Goal: Task Accomplishment & Management: Use online tool/utility

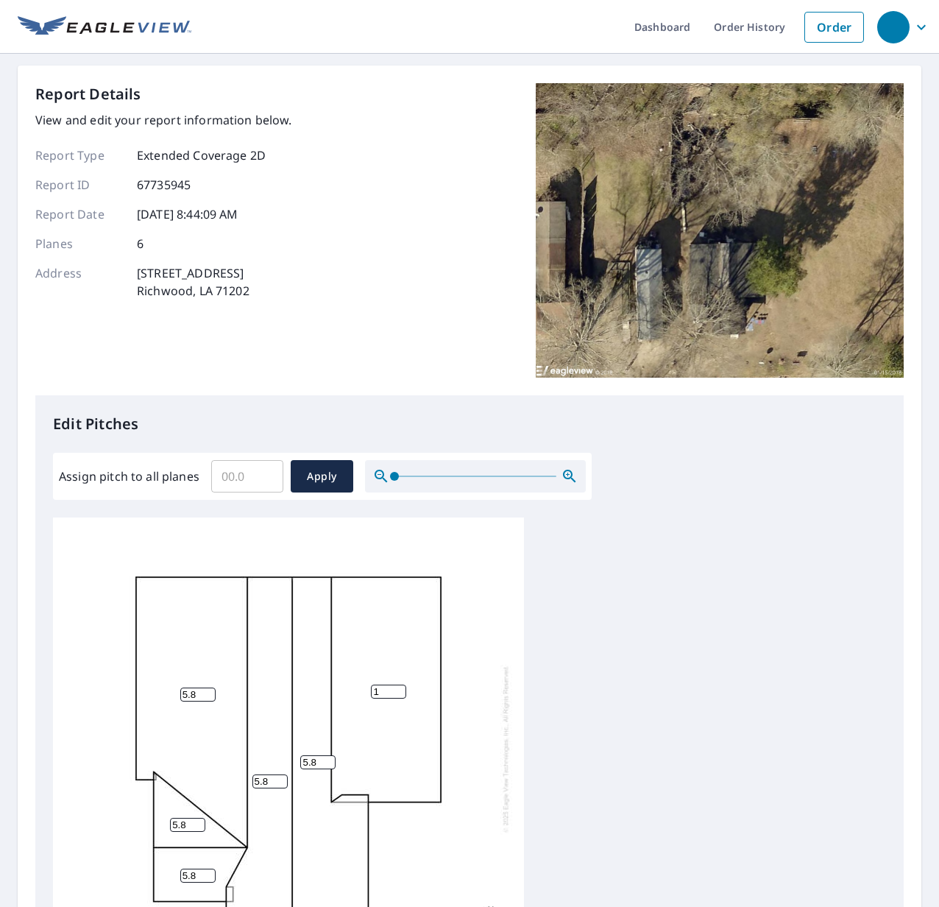
scroll to position [15, 0]
click at [207, 684] on input "6" at bounding box center [197, 691] width 35 height 14
click at [211, 684] on input "5" at bounding box center [197, 691] width 35 height 14
click at [211, 684] on input "4" at bounding box center [197, 691] width 35 height 14
click at [211, 684] on input "3" at bounding box center [197, 691] width 35 height 14
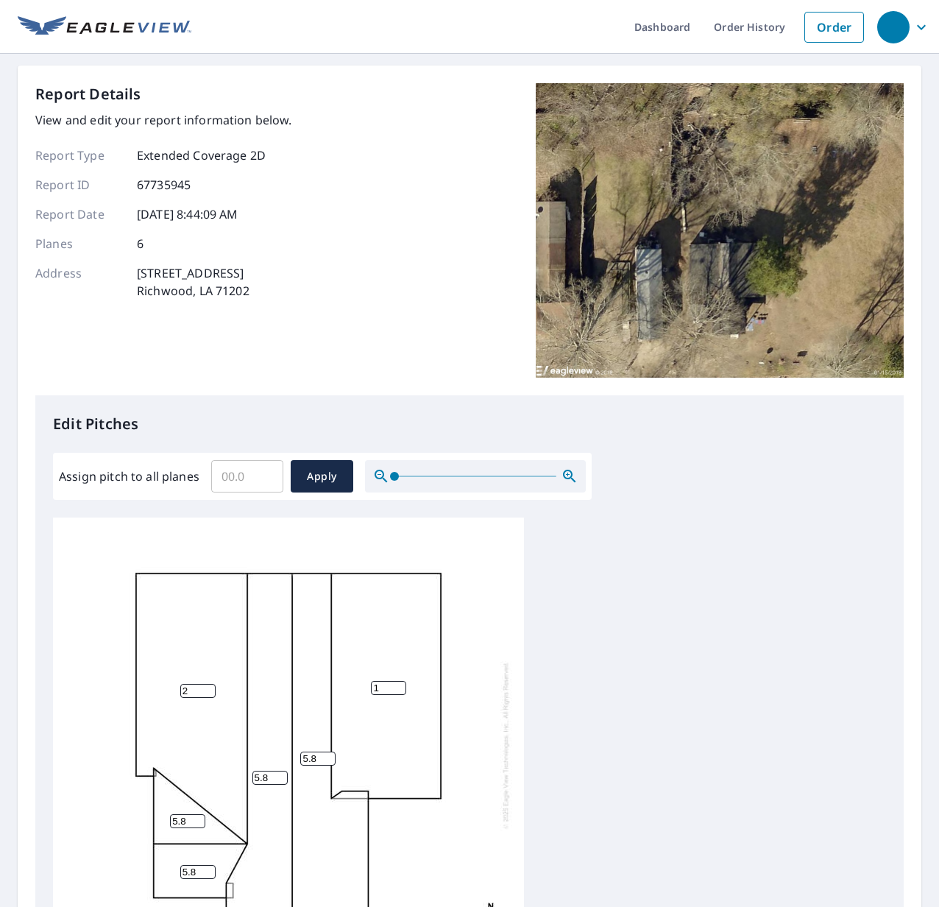
click at [211, 684] on input "2" at bounding box center [197, 691] width 35 height 14
type input "2.5"
click at [400, 681] on input "2" at bounding box center [388, 688] width 35 height 14
click at [400, 681] on input "3" at bounding box center [388, 688] width 35 height 14
click at [398, 681] on input "2" at bounding box center [388, 688] width 35 height 14
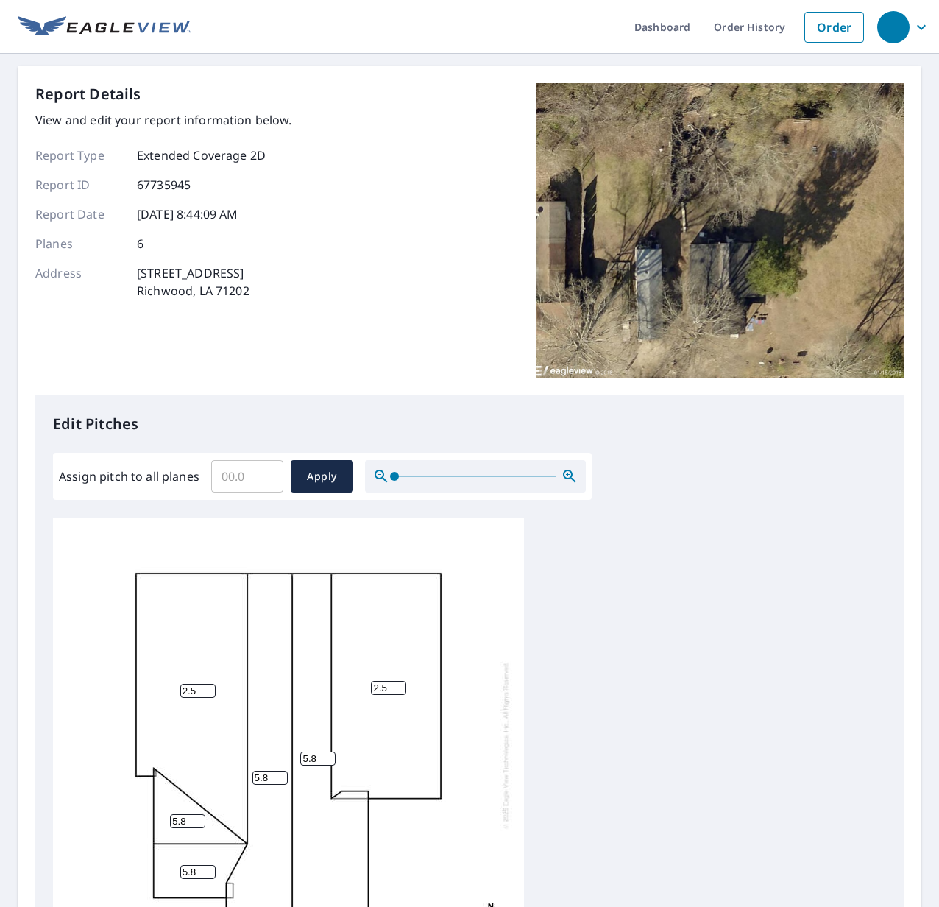
type input "2.5"
click at [195, 814] on input "5" at bounding box center [187, 821] width 35 height 14
click at [195, 814] on input "4" at bounding box center [187, 821] width 35 height 14
click at [196, 814] on input "3" at bounding box center [187, 821] width 35 height 14
type input "3.4"
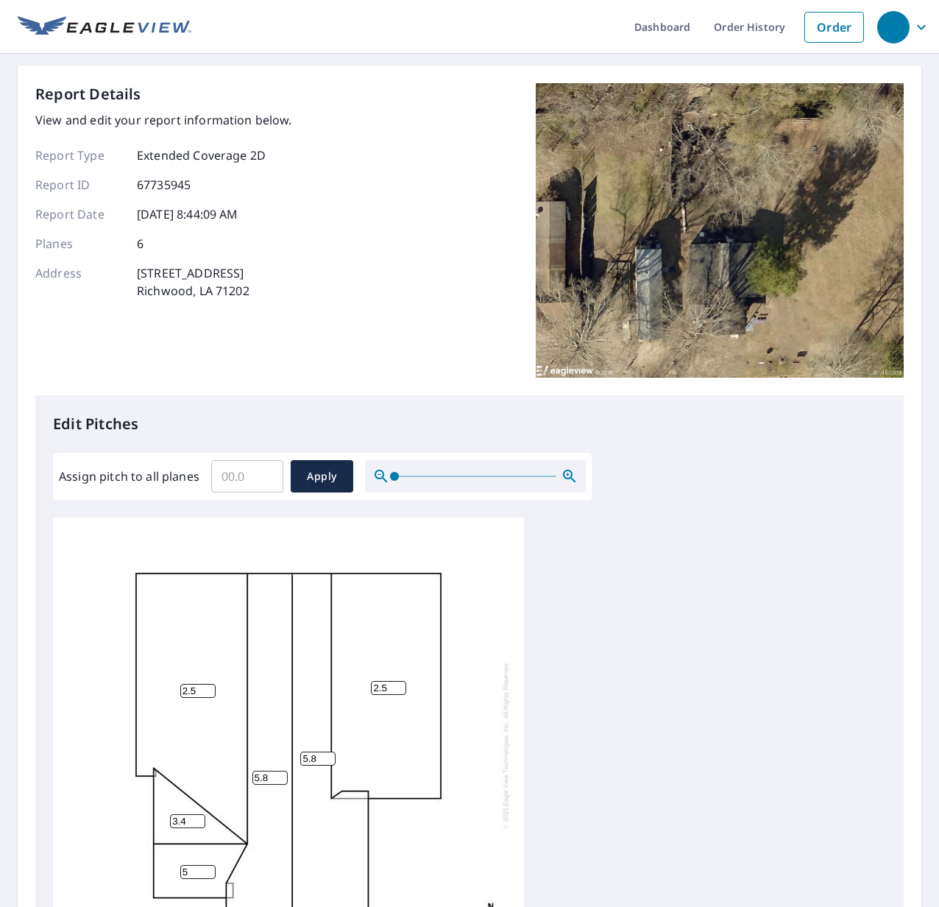
click at [206, 865] on input "5" at bounding box center [197, 872] width 35 height 14
click at [206, 865] on input "4" at bounding box center [197, 872] width 35 height 14
click at [206, 865] on input "3" at bounding box center [197, 872] width 35 height 14
type input "3.4"
click at [612, 783] on div "2.5 2.5 5.8 5.8 3.4 3.4" at bounding box center [469, 748] width 833 height 462
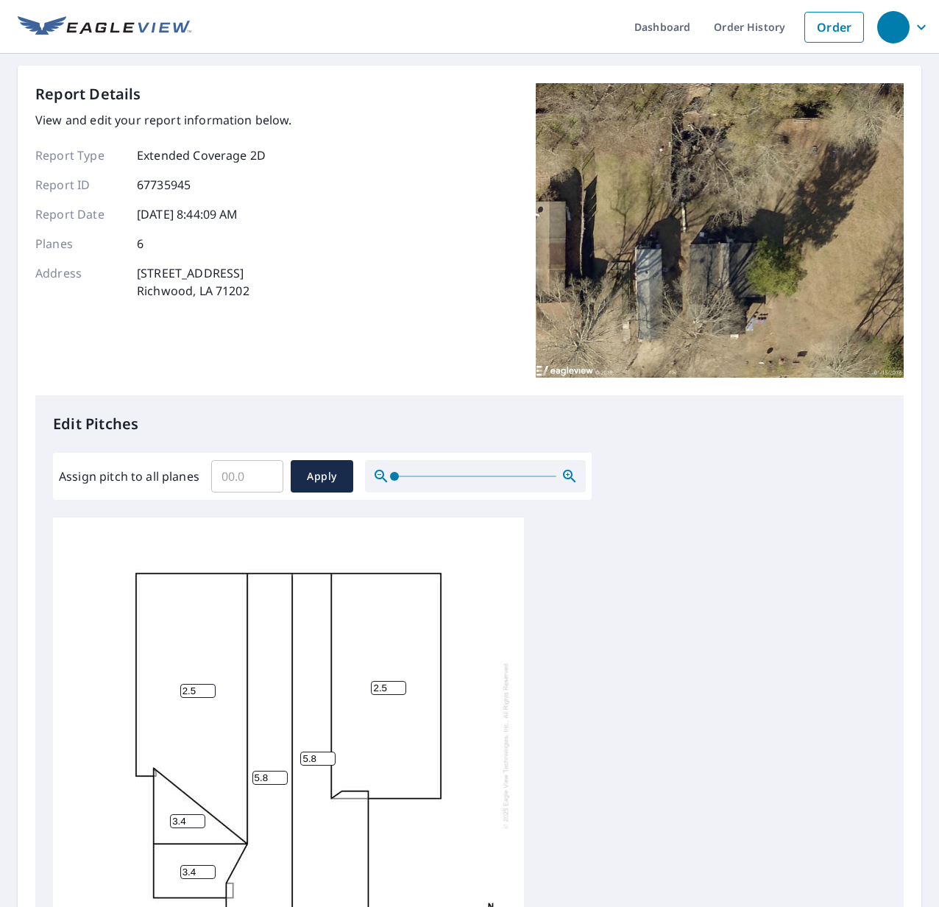
scroll to position [258, 0]
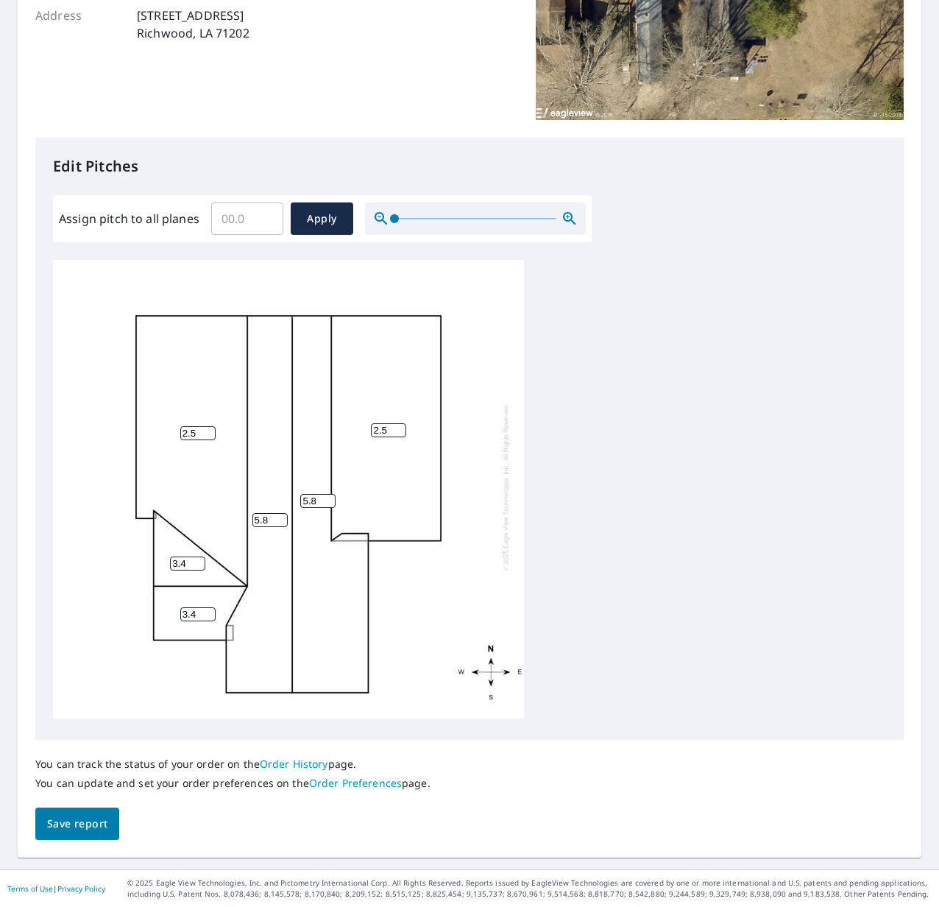
click at [81, 817] on span "Save report" at bounding box center [77, 824] width 60 height 18
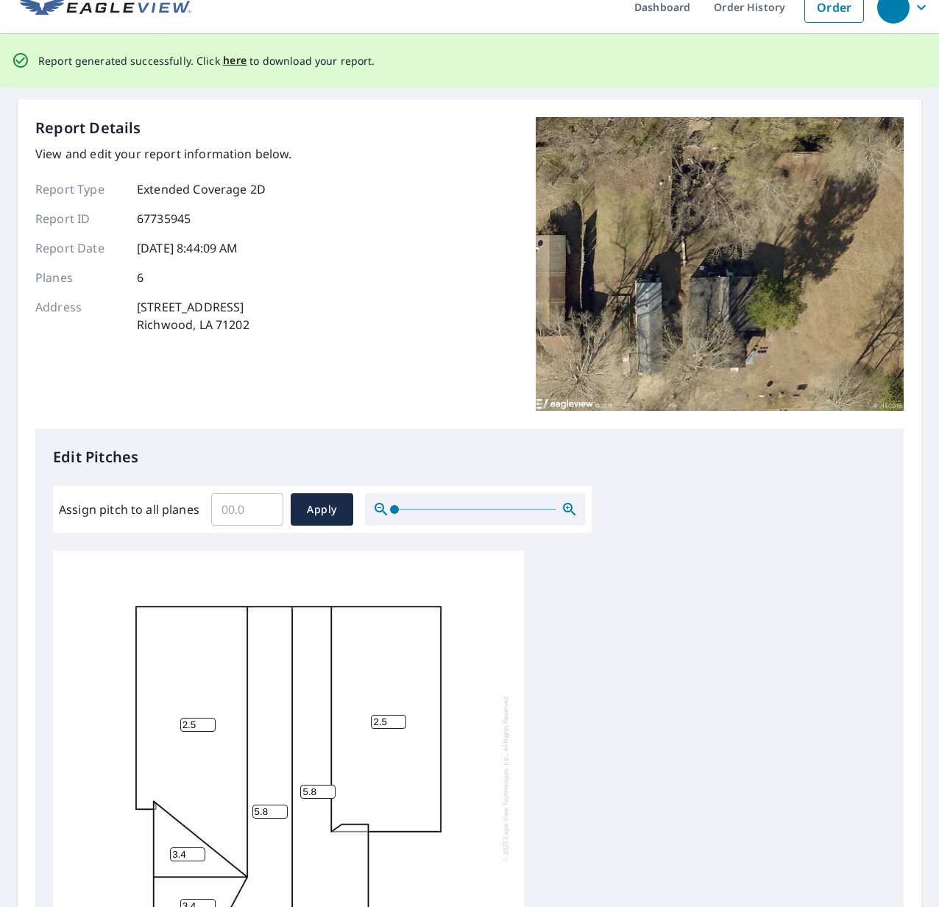
scroll to position [0, 0]
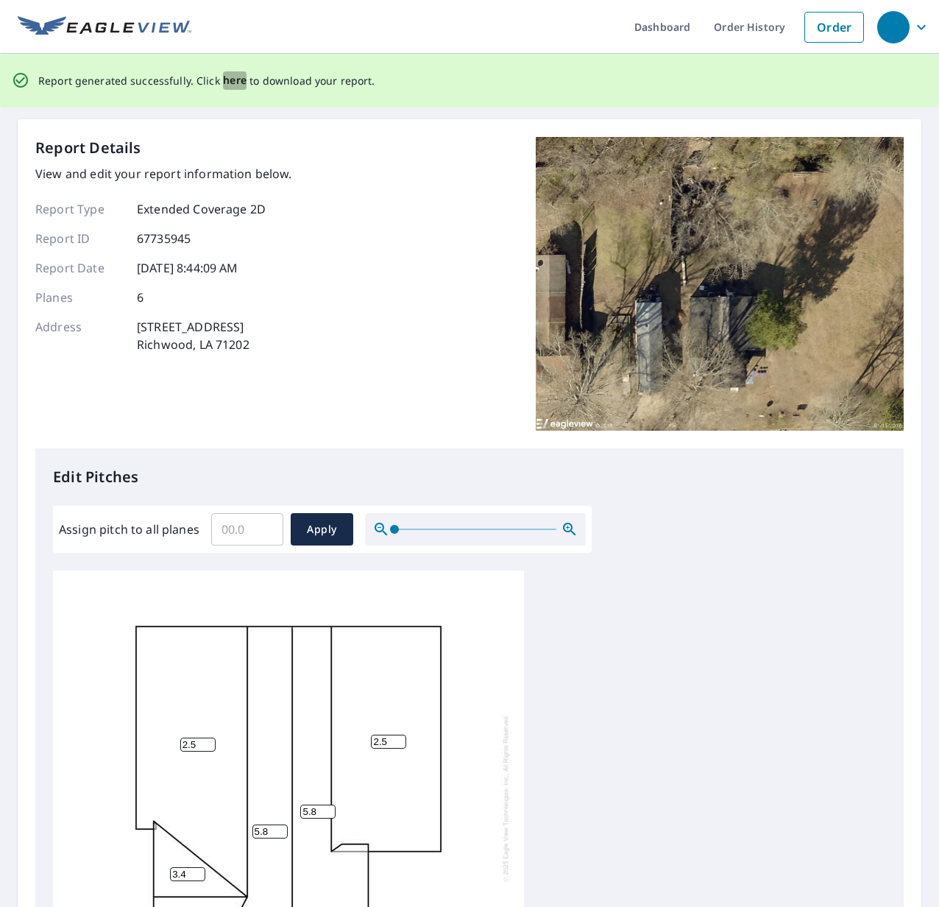
click at [237, 77] on span "here" at bounding box center [235, 80] width 24 height 18
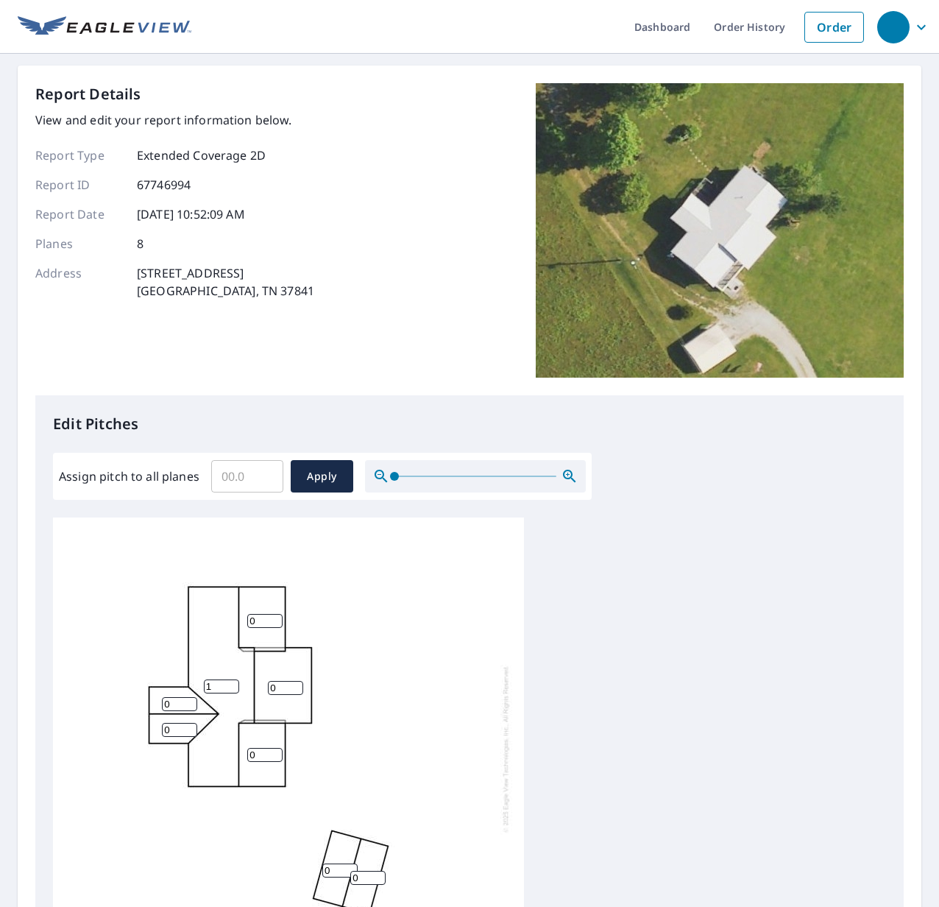
click at [230, 681] on input "1" at bounding box center [221, 686] width 35 height 14
click at [230, 681] on input "2" at bounding box center [221, 686] width 35 height 14
click at [230, 681] on input "3" at bounding box center [221, 686] width 35 height 14
type input "4"
click at [230, 681] on input "4" at bounding box center [221, 686] width 35 height 14
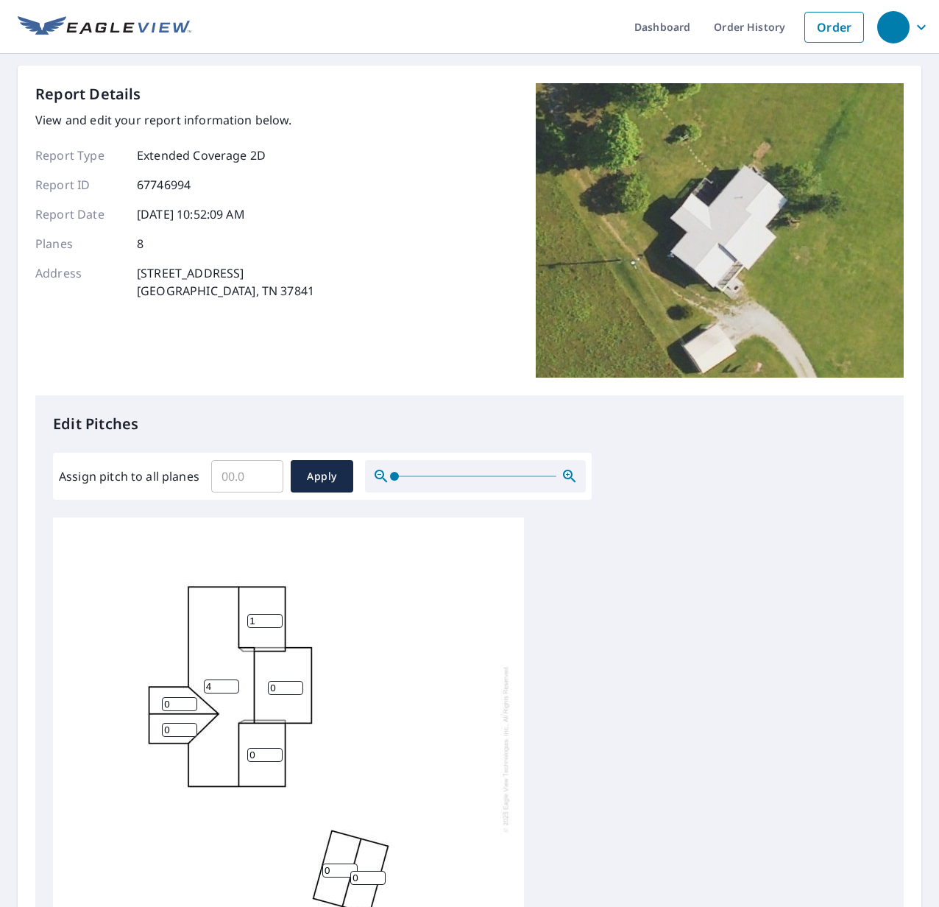
click at [275, 618] on input "1" at bounding box center [264, 621] width 35 height 14
click at [275, 618] on input "2" at bounding box center [264, 621] width 35 height 14
click at [275, 618] on input "3" at bounding box center [264, 621] width 35 height 14
type input "4"
click at [275, 618] on input "4" at bounding box center [264, 621] width 35 height 14
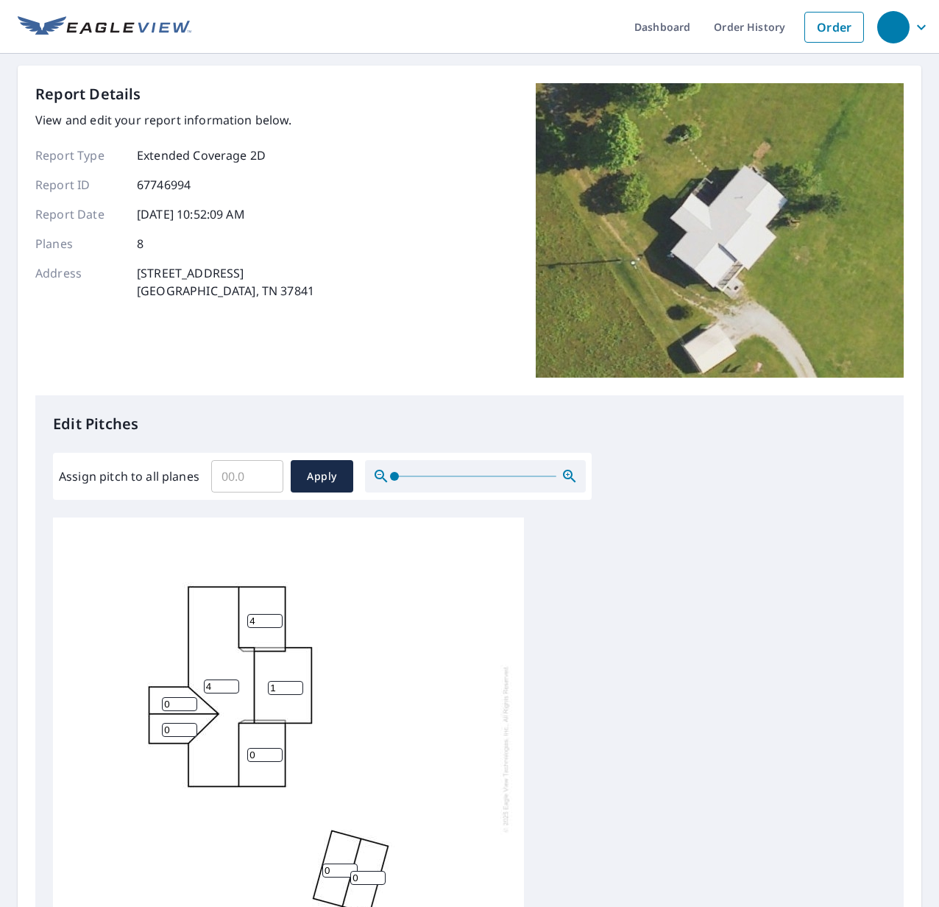
click at [296, 682] on input "1" at bounding box center [285, 688] width 35 height 14
click at [296, 682] on input "2" at bounding box center [285, 688] width 35 height 14
click at [296, 682] on input "3" at bounding box center [285, 688] width 35 height 14
type input "4"
click at [296, 682] on input "4" at bounding box center [285, 688] width 35 height 14
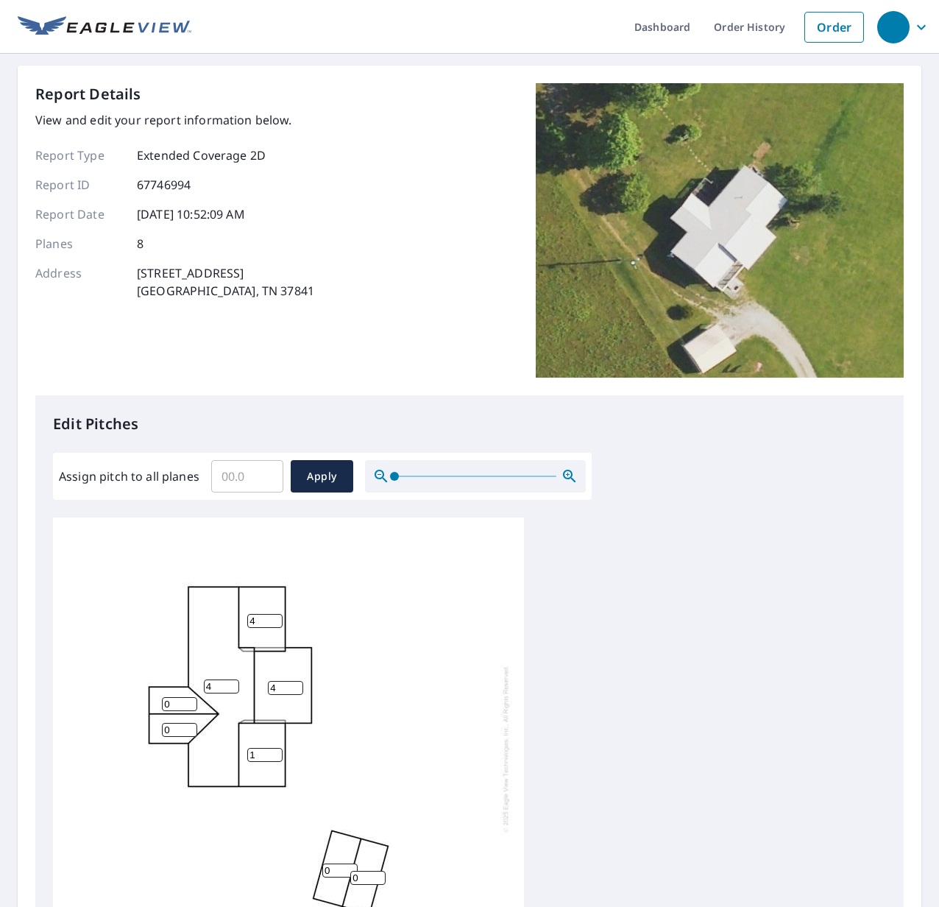
click at [277, 751] on input "1" at bounding box center [264, 755] width 35 height 14
click at [277, 751] on input "2" at bounding box center [264, 755] width 35 height 14
click at [277, 750] on input "3" at bounding box center [264, 755] width 35 height 14
type input "4"
click at [277, 750] on input "4" at bounding box center [264, 755] width 35 height 14
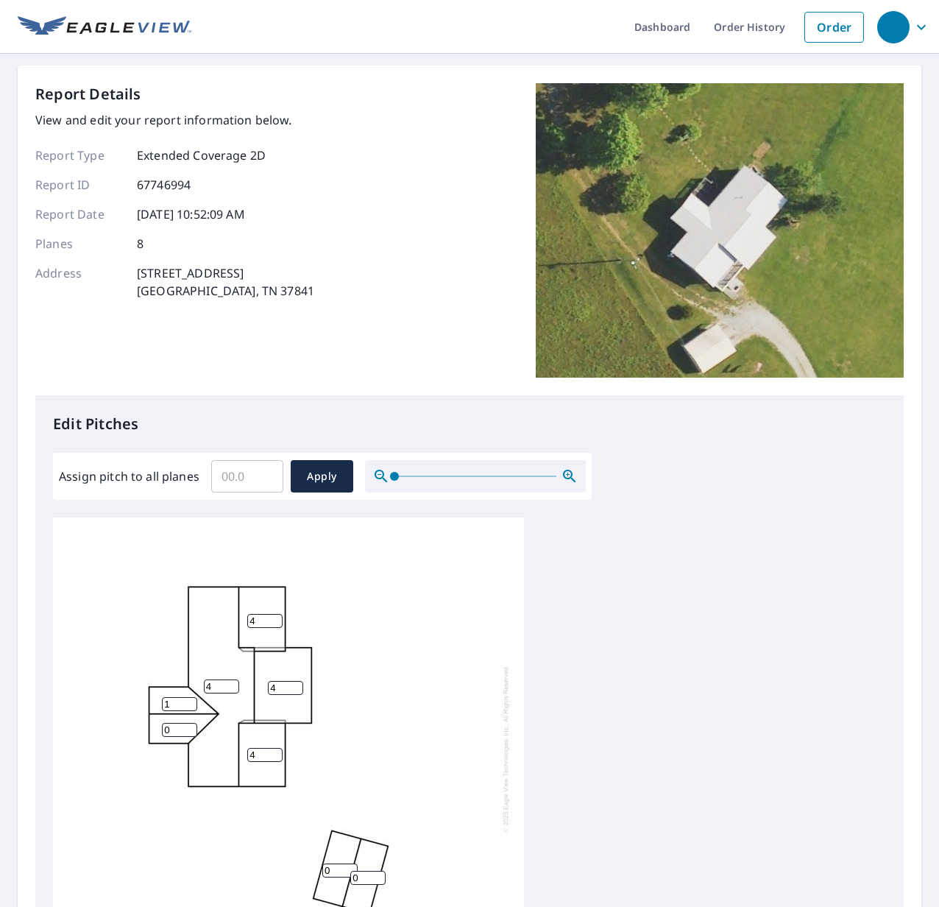
click at [191, 701] on input "1" at bounding box center [179, 704] width 35 height 14
click at [191, 701] on input "2" at bounding box center [179, 704] width 35 height 14
click at [191, 701] on input "3" at bounding box center [179, 704] width 35 height 14
type input "4"
click at [191, 701] on input "4" at bounding box center [179, 704] width 35 height 14
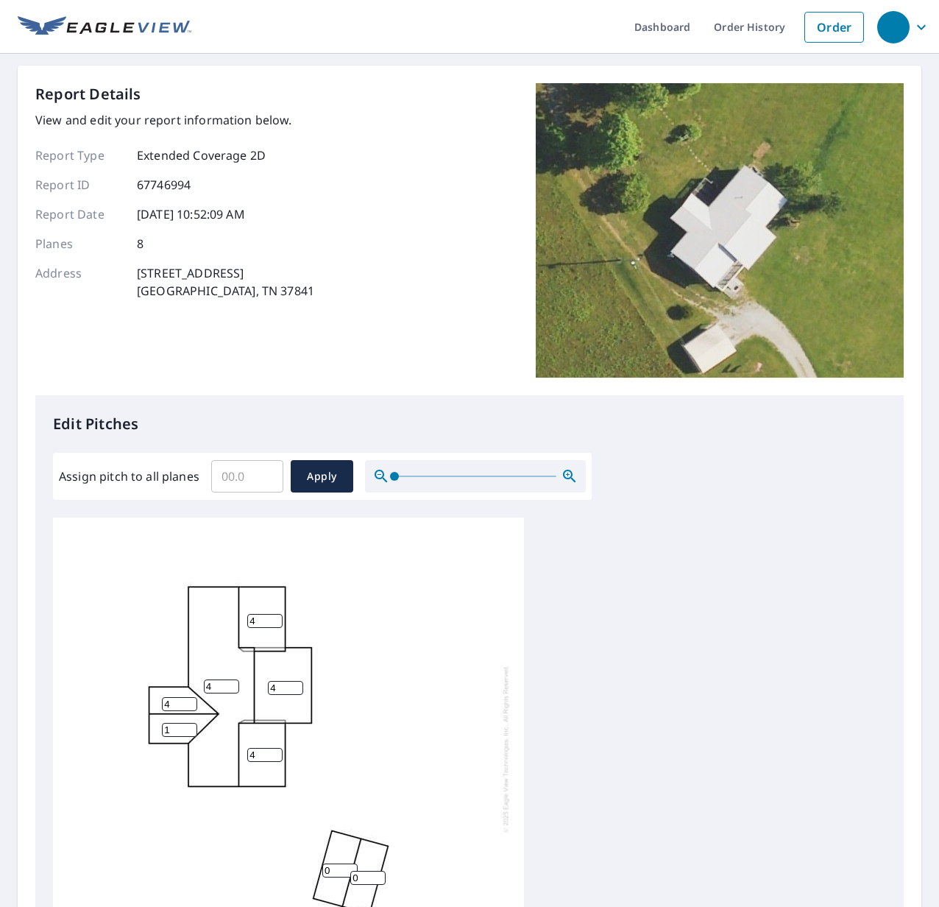
click at [188, 727] on input "1" at bounding box center [179, 730] width 35 height 14
click at [188, 727] on input "2" at bounding box center [179, 730] width 35 height 14
click at [188, 727] on input "3" at bounding box center [179, 730] width 35 height 14
type input "4"
click at [188, 727] on input "4" at bounding box center [179, 730] width 35 height 14
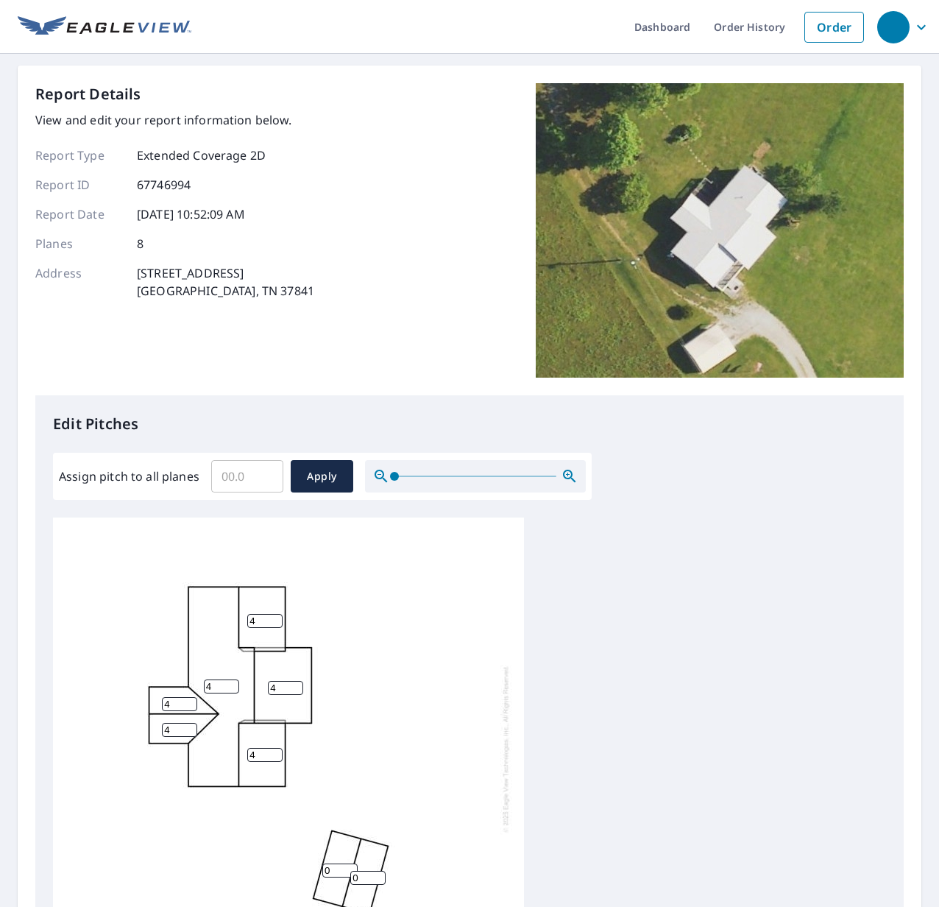
click at [428, 748] on div "4 4 4 4 0 0 4 4" at bounding box center [288, 748] width 471 height 462
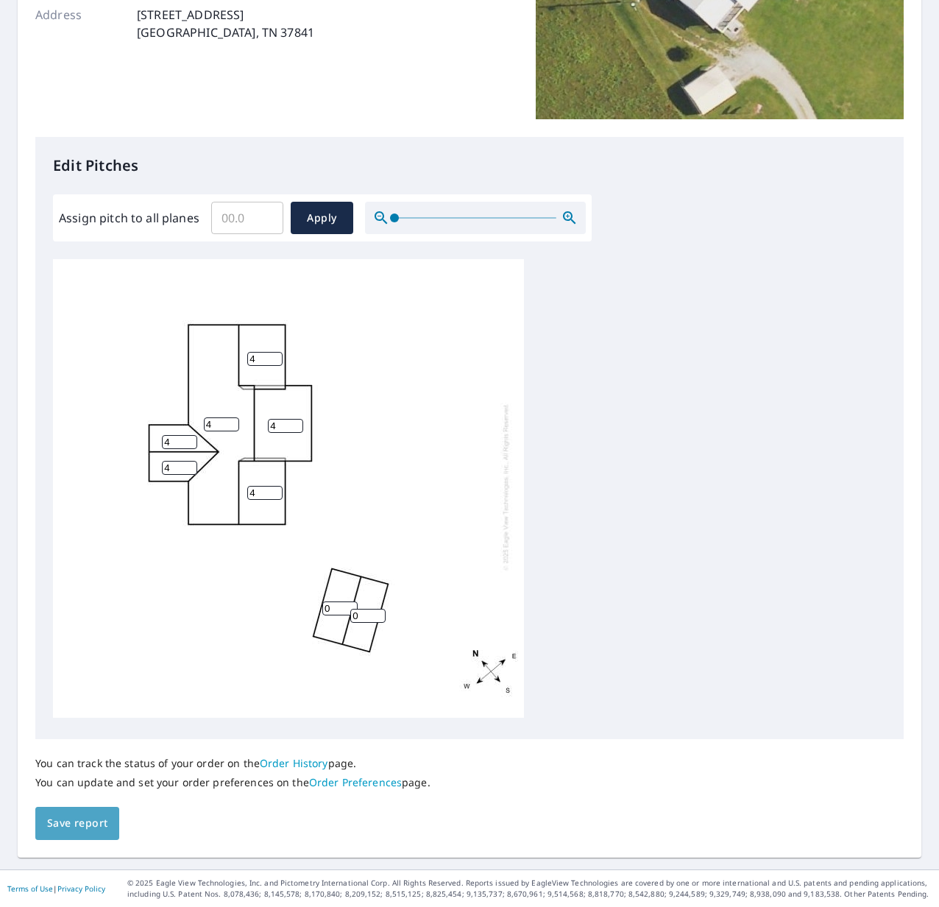
click at [93, 820] on span "Save report" at bounding box center [77, 823] width 60 height 18
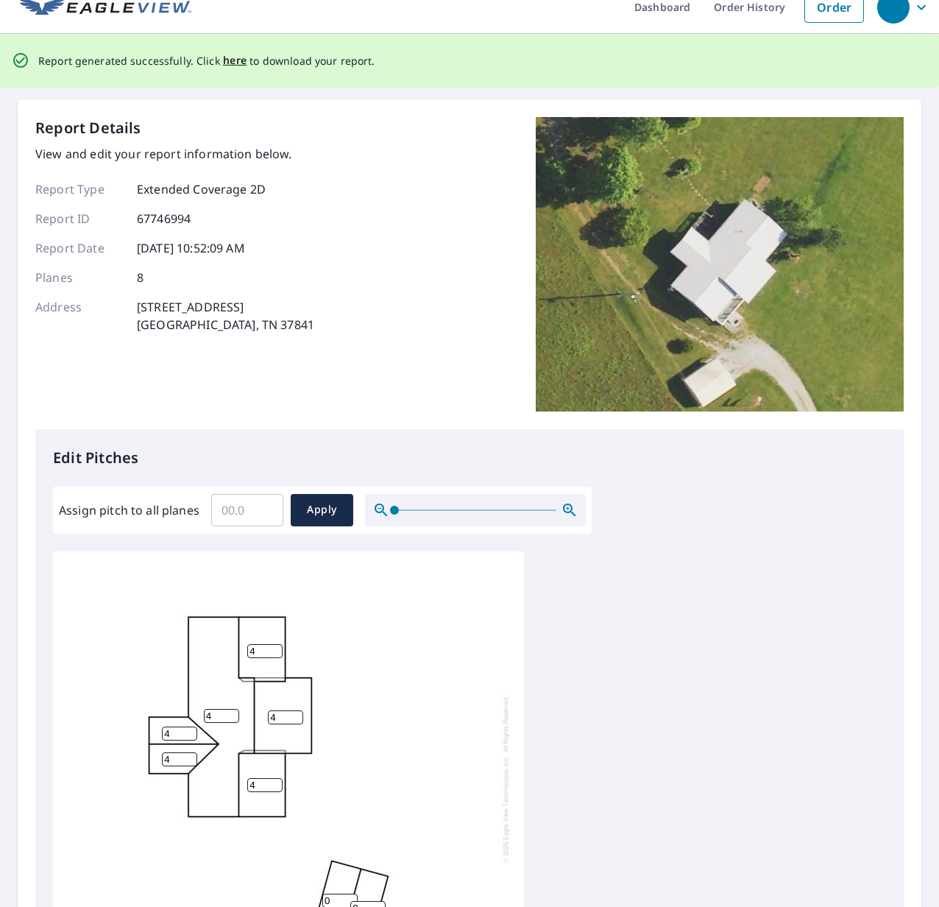
scroll to position [0, 0]
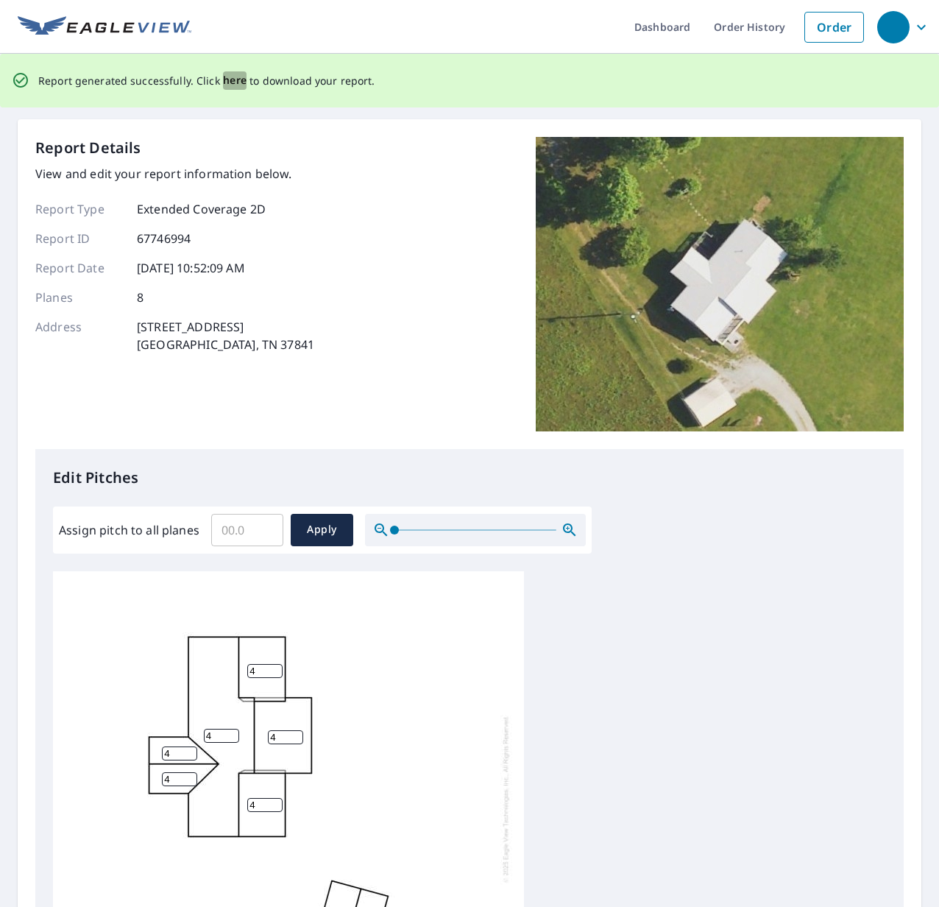
click at [229, 85] on span "here" at bounding box center [235, 80] width 24 height 18
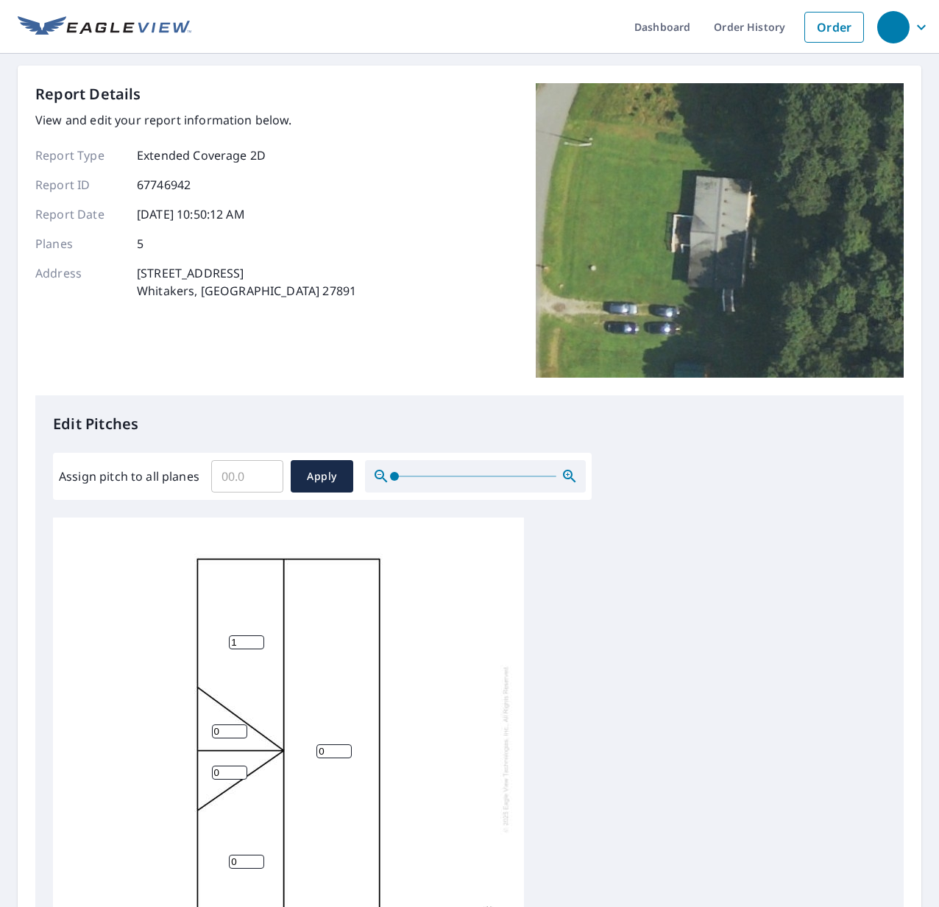
click at [255, 637] on input "1" at bounding box center [246, 642] width 35 height 14
click at [255, 637] on input "2" at bounding box center [246, 642] width 35 height 14
type input "3"
click at [255, 637] on input "3" at bounding box center [246, 642] width 35 height 14
click at [345, 743] on div "0 3 0 0 0" at bounding box center [288, 748] width 471 height 462
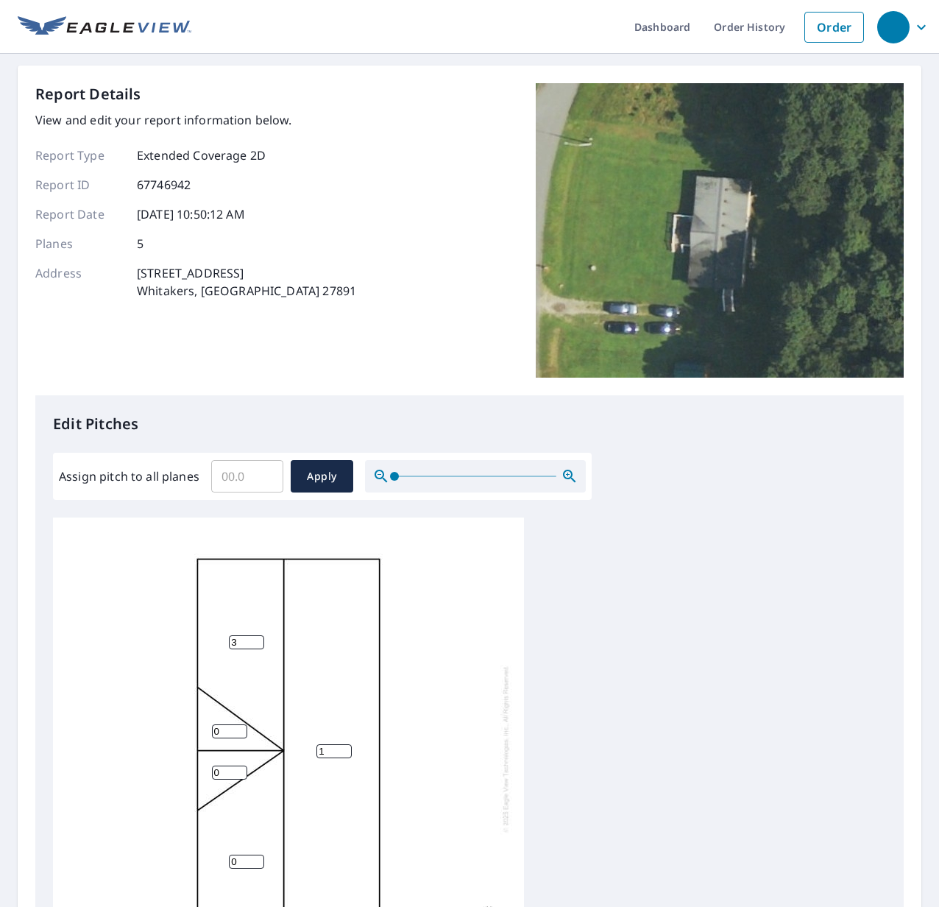
click at [345, 748] on input "1" at bounding box center [334, 751] width 35 height 14
click at [345, 748] on input "2" at bounding box center [334, 751] width 35 height 14
type input "3"
click at [345, 748] on input "3" at bounding box center [334, 751] width 35 height 14
click at [239, 727] on input "1" at bounding box center [229, 731] width 35 height 14
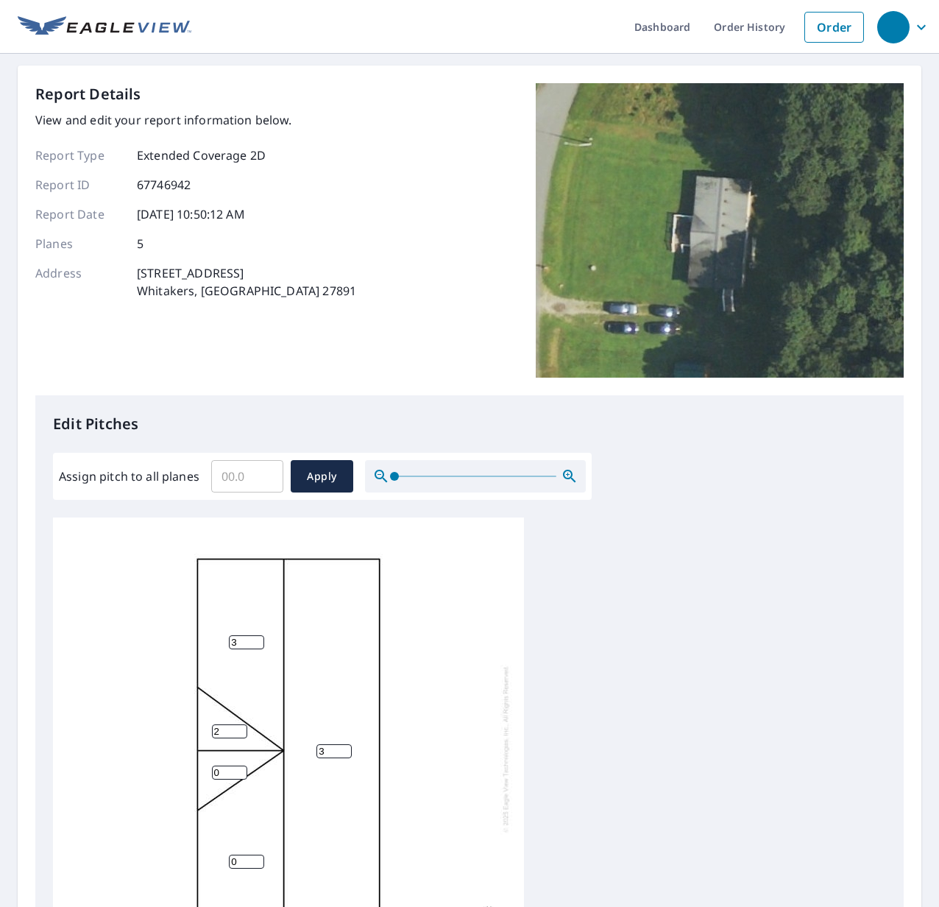
click at [239, 727] on input "2" at bounding box center [229, 731] width 35 height 14
type input "3"
click at [239, 727] on input "3" at bounding box center [229, 731] width 35 height 14
click at [239, 770] on input "1" at bounding box center [229, 773] width 35 height 14
click at [239, 770] on input "2" at bounding box center [229, 773] width 35 height 14
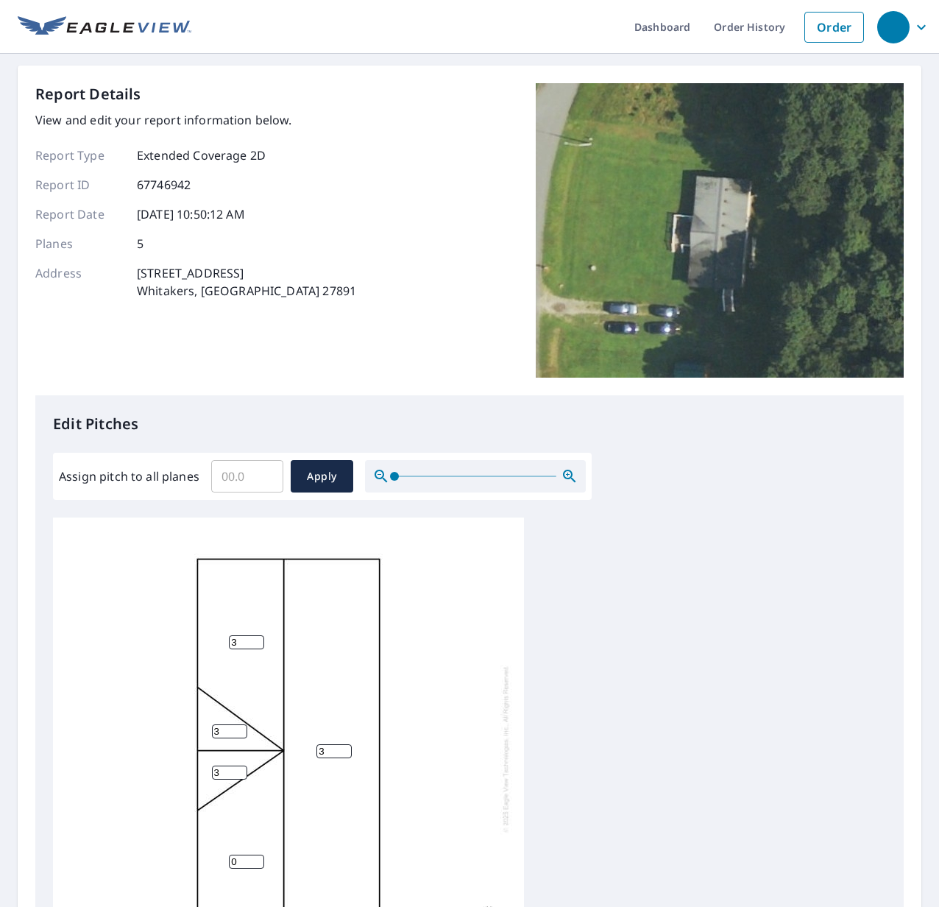
type input "3"
click at [239, 770] on input "3" at bounding box center [229, 773] width 35 height 14
click at [261, 855] on input "1" at bounding box center [246, 862] width 35 height 14
click at [261, 855] on input "2" at bounding box center [246, 862] width 35 height 14
click at [260, 855] on input "2" at bounding box center [246, 862] width 35 height 14
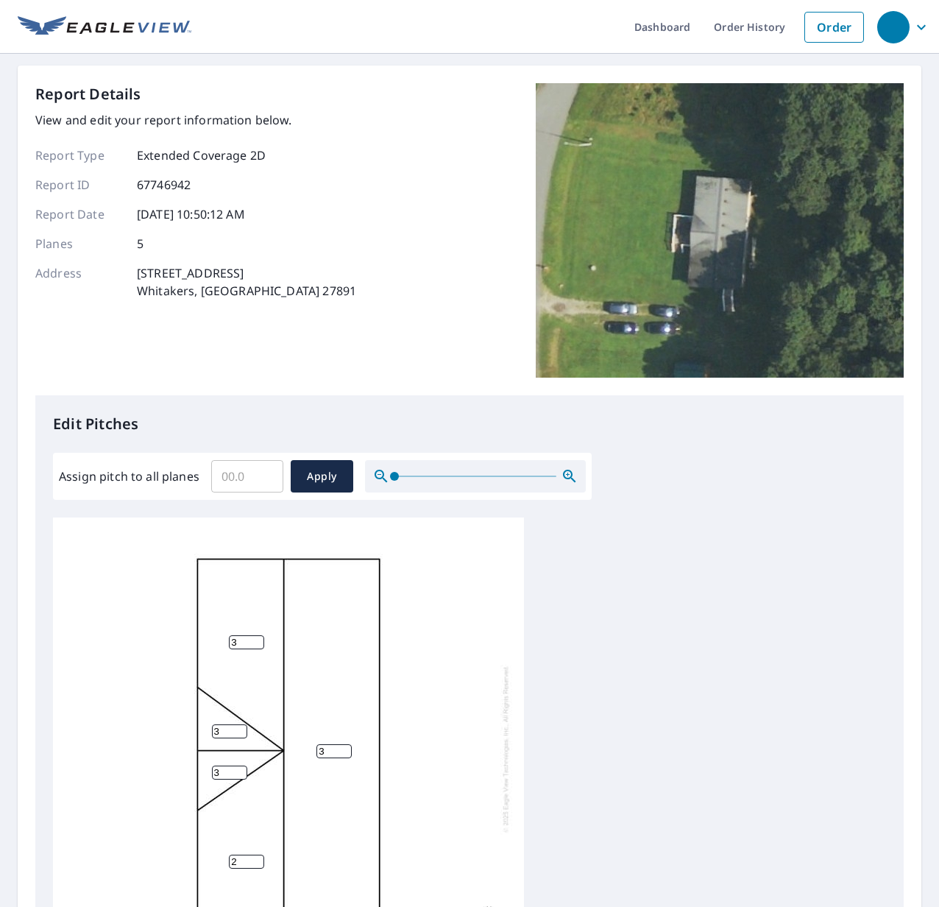
click at [258, 853] on div "3 3 2 3 3" at bounding box center [288, 748] width 471 height 462
type input "3"
click at [258, 857] on input "3" at bounding box center [246, 862] width 35 height 14
click at [239, 727] on input "4" at bounding box center [229, 731] width 35 height 14
click at [239, 734] on input "3" at bounding box center [229, 731] width 35 height 14
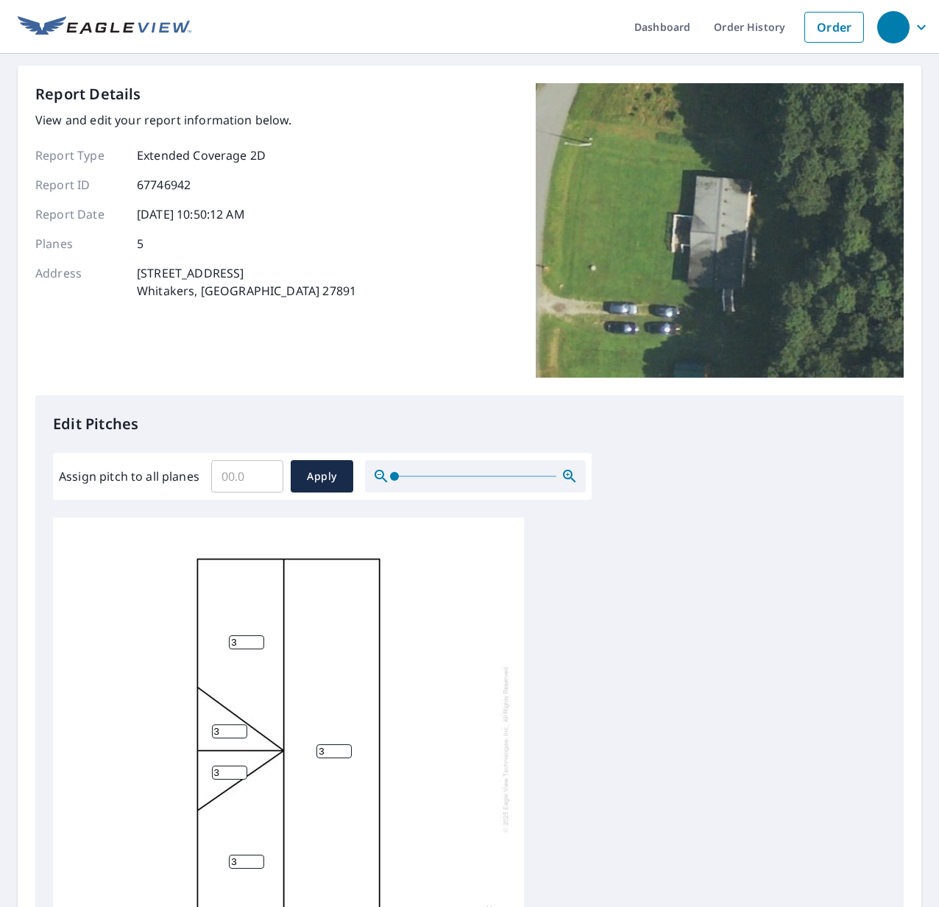
drag, startPoint x: 228, startPoint y: 729, endPoint x: 214, endPoint y: 714, distance: 20.3
click at [227, 729] on input "3" at bounding box center [229, 731] width 35 height 14
type input "3.3"
drag, startPoint x: 229, startPoint y: 776, endPoint x: 218, endPoint y: 781, distance: 12.2
click at [228, 776] on input "3" at bounding box center [229, 773] width 35 height 14
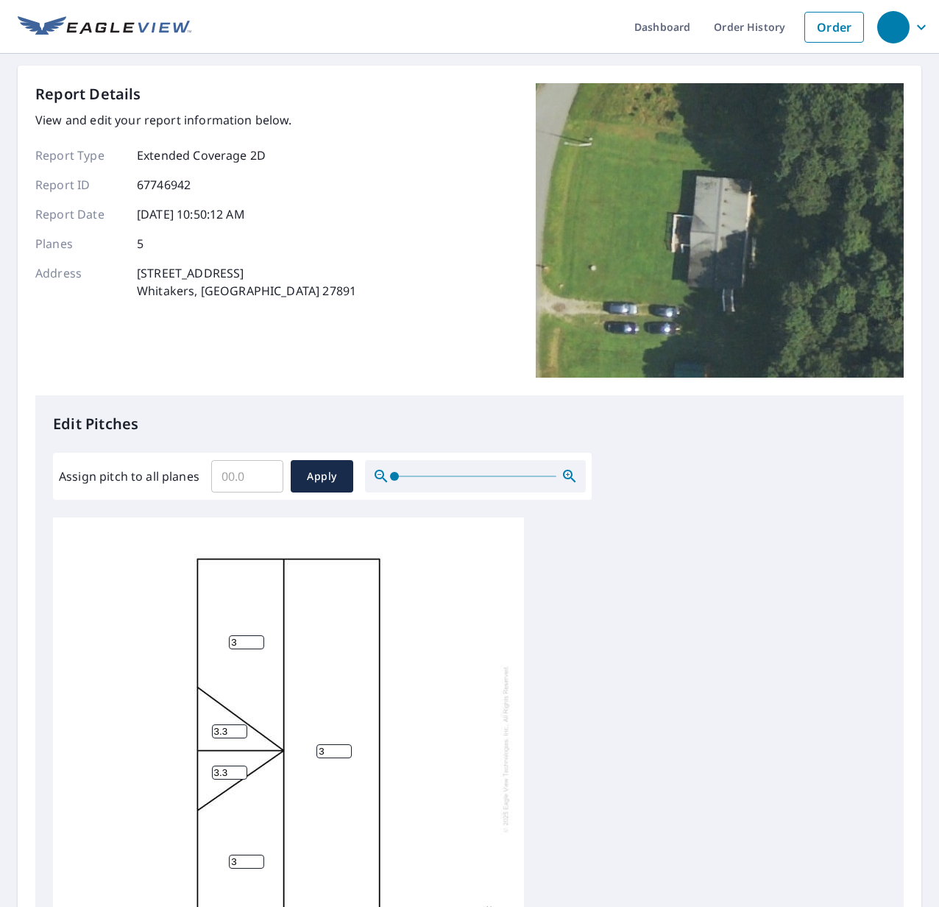
type input "3.3"
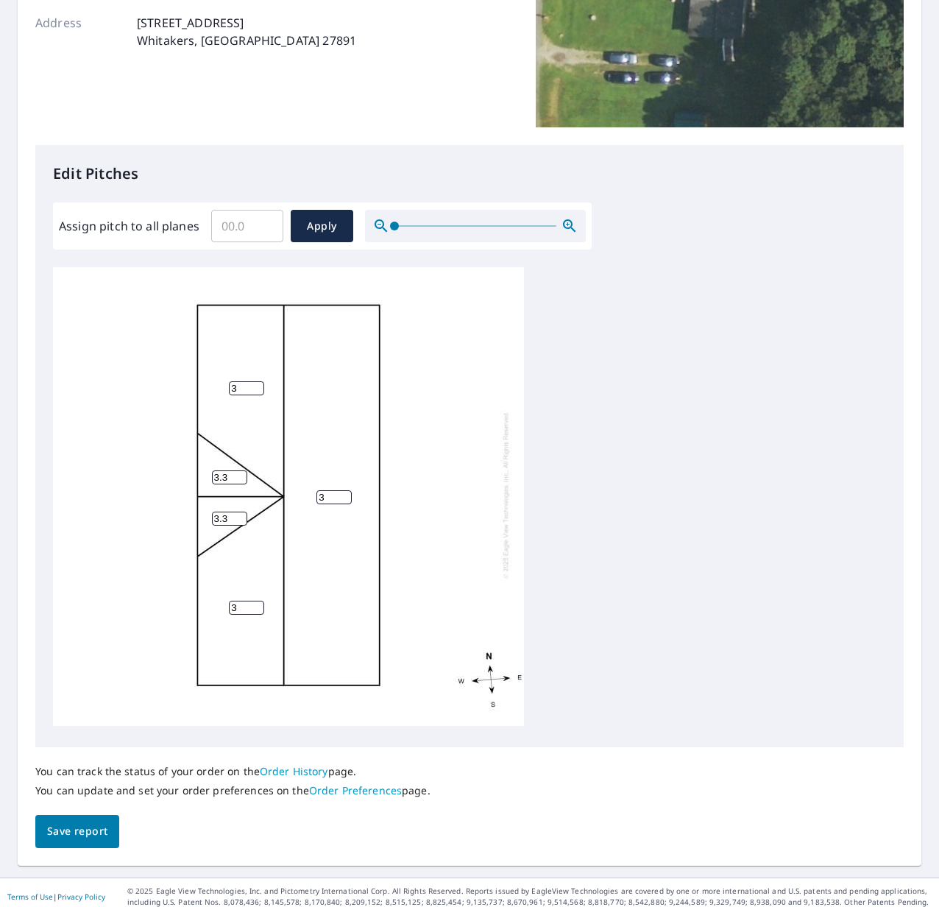
scroll to position [258, 0]
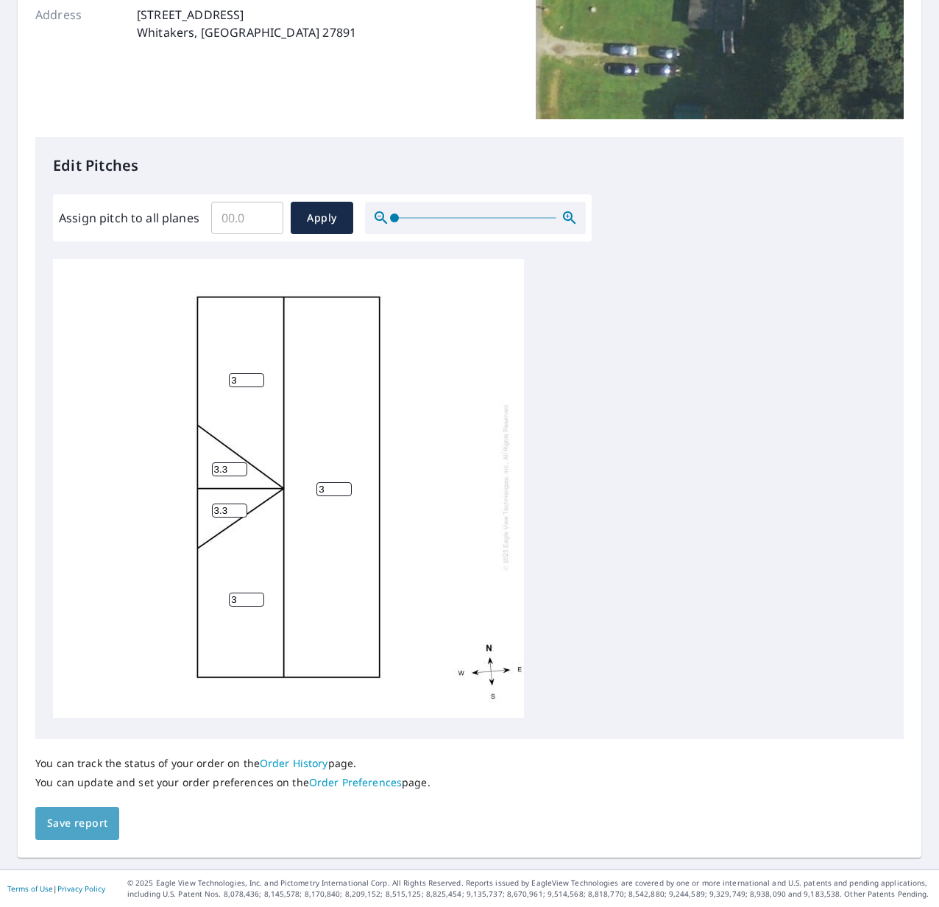
click at [74, 833] on button "Save report" at bounding box center [77, 823] width 84 height 33
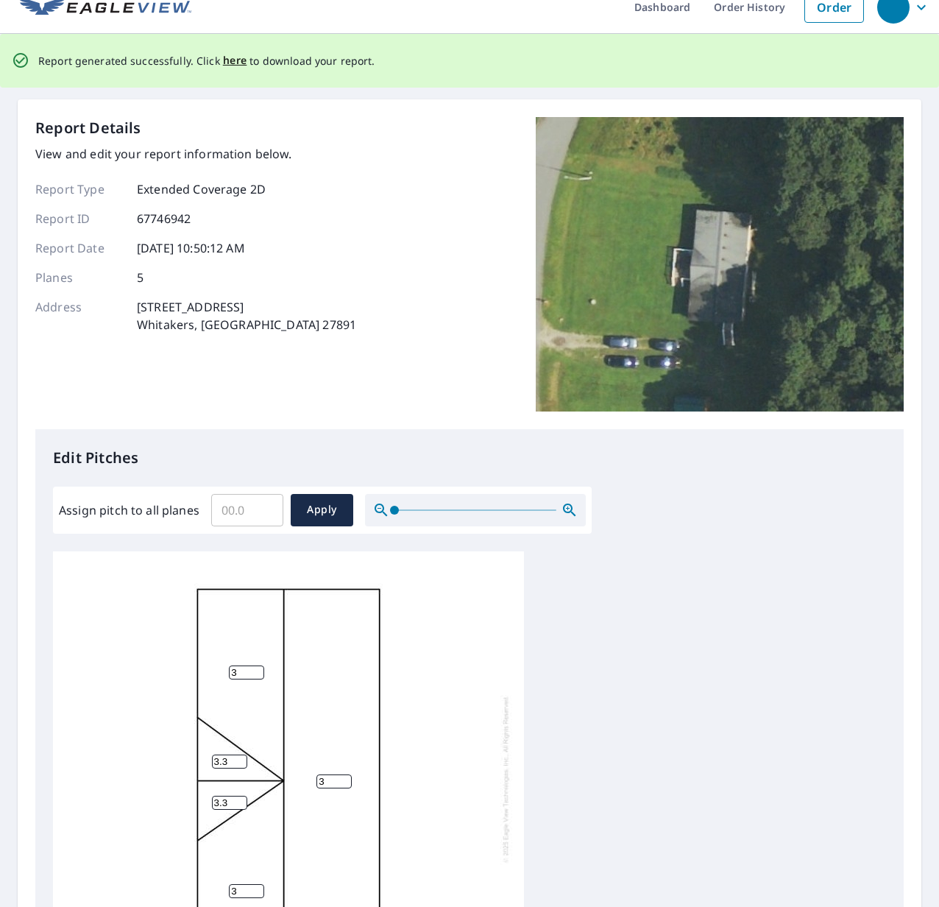
scroll to position [0, 0]
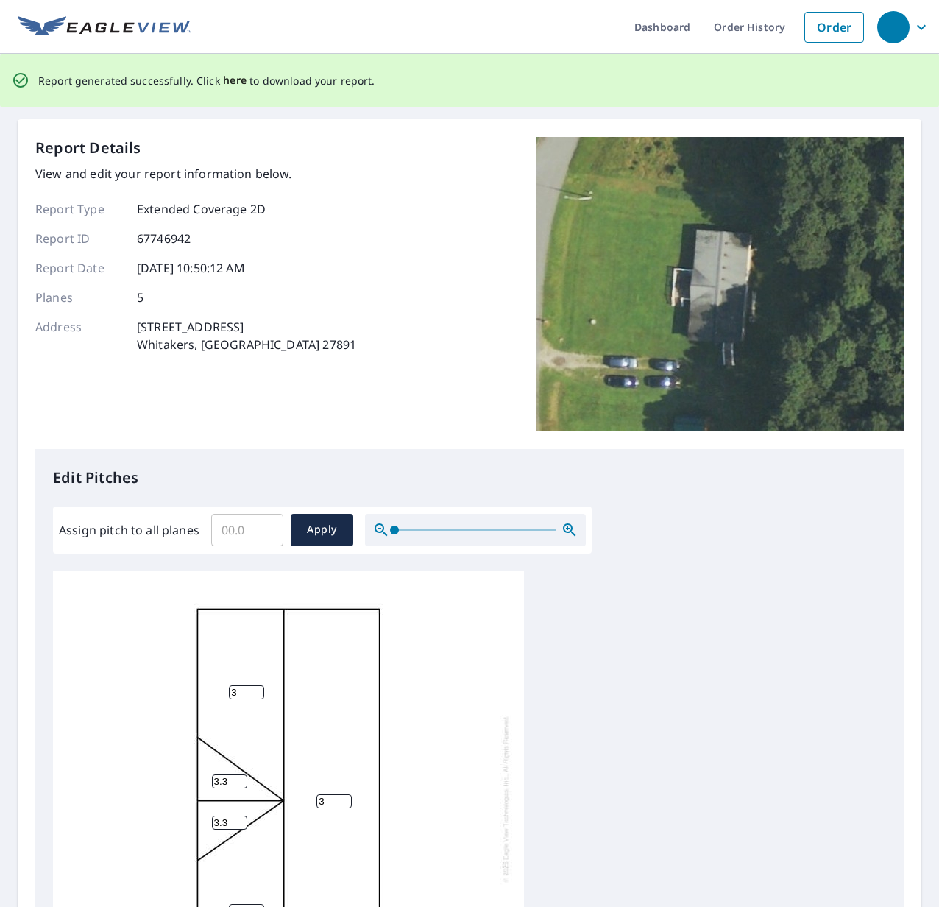
click at [230, 78] on span "here" at bounding box center [235, 80] width 24 height 18
